Goal: Information Seeking & Learning: Find specific fact

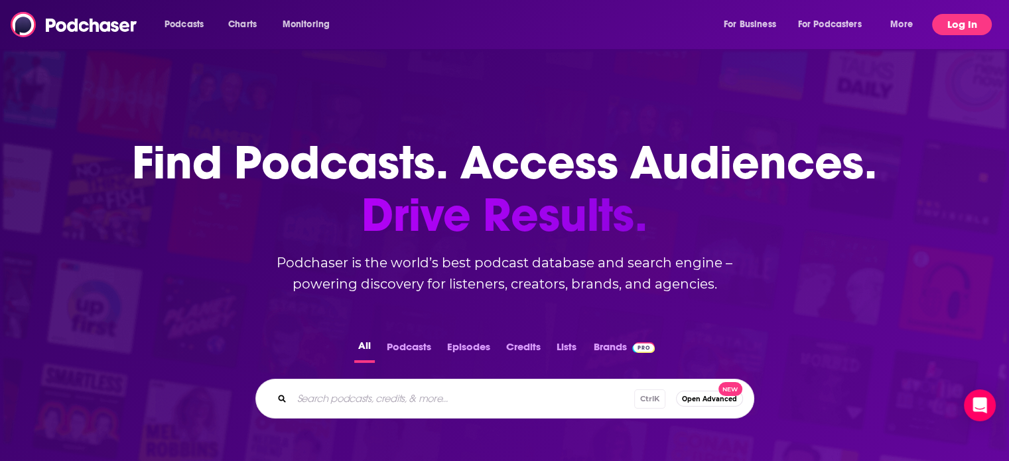
click at [957, 25] on button "Log In" at bounding box center [962, 24] width 60 height 21
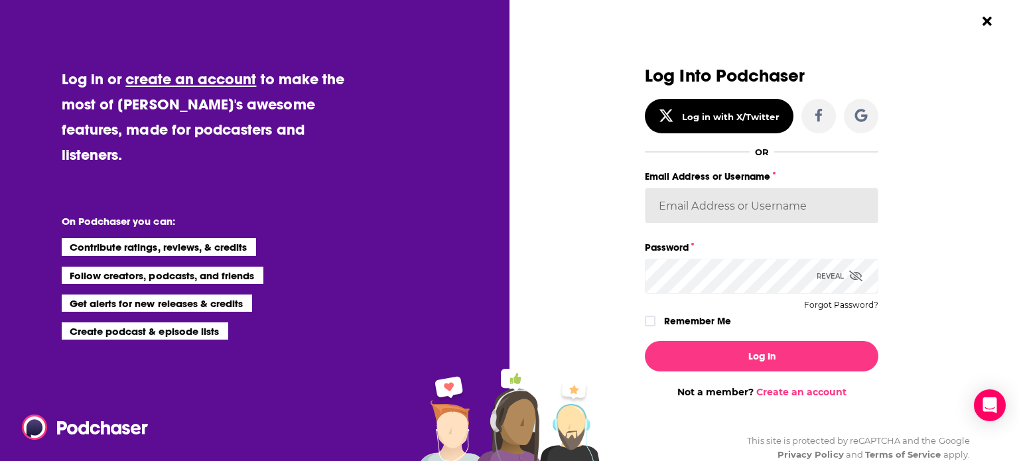
click at [687, 215] on input "Email Address or Username" at bounding box center [762, 206] width 234 height 36
type input "Bcprpro33"
click at [831, 273] on div "Reveal" at bounding box center [840, 276] width 46 height 35
click at [645, 341] on button "Log In" at bounding box center [762, 356] width 234 height 31
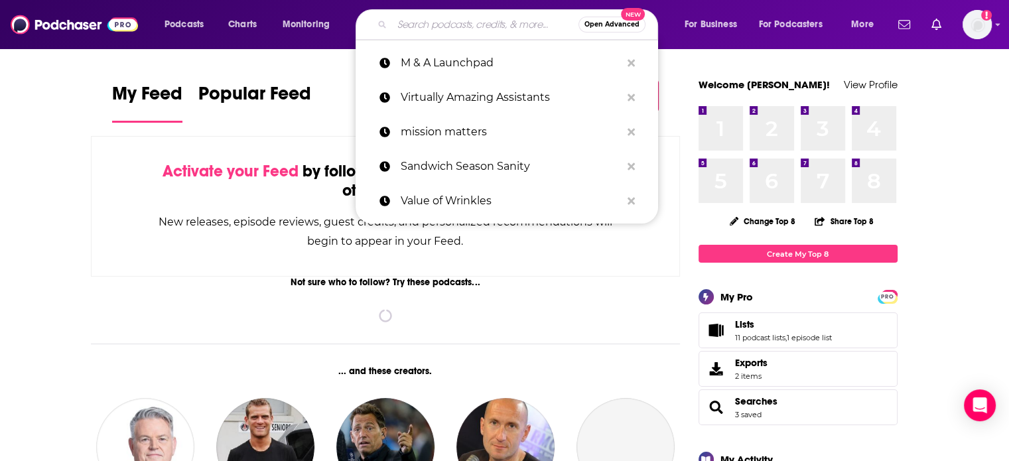
click at [507, 21] on input "Search podcasts, credits, & more..." at bounding box center [485, 24] width 186 height 21
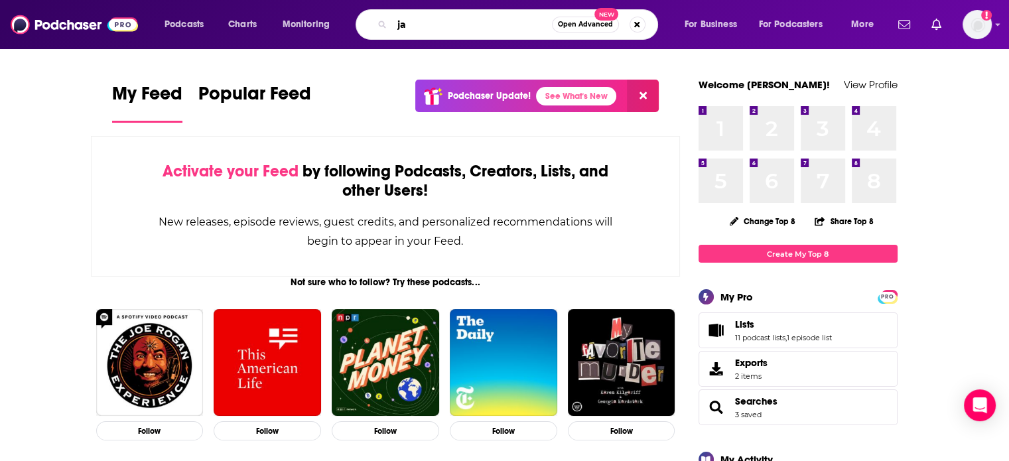
type input "j"
type input "[PERSON_NAME]"
